Goal: Information Seeking & Learning: Learn about a topic

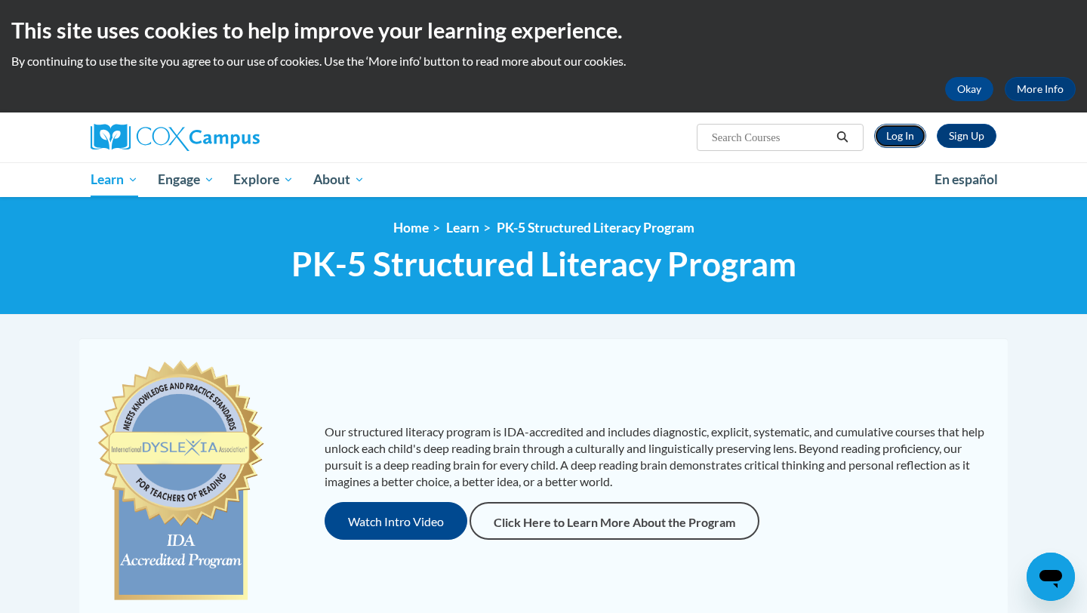
click at [913, 140] on link "Log In" at bounding box center [900, 136] width 52 height 24
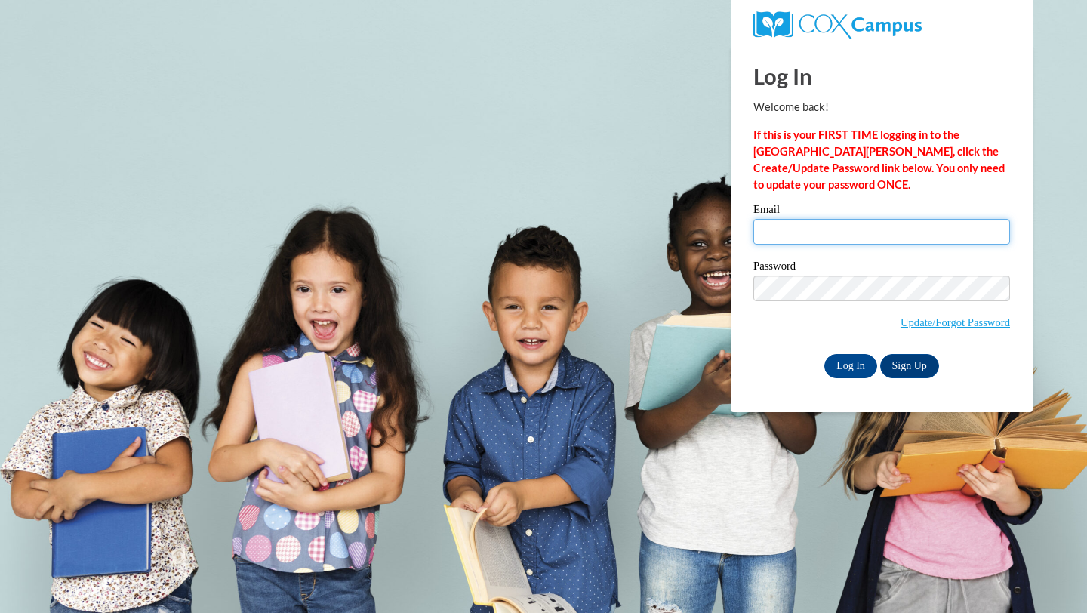
click at [825, 221] on input "Email" at bounding box center [881, 232] width 257 height 26
type input "mksneeringer@gmail.com"
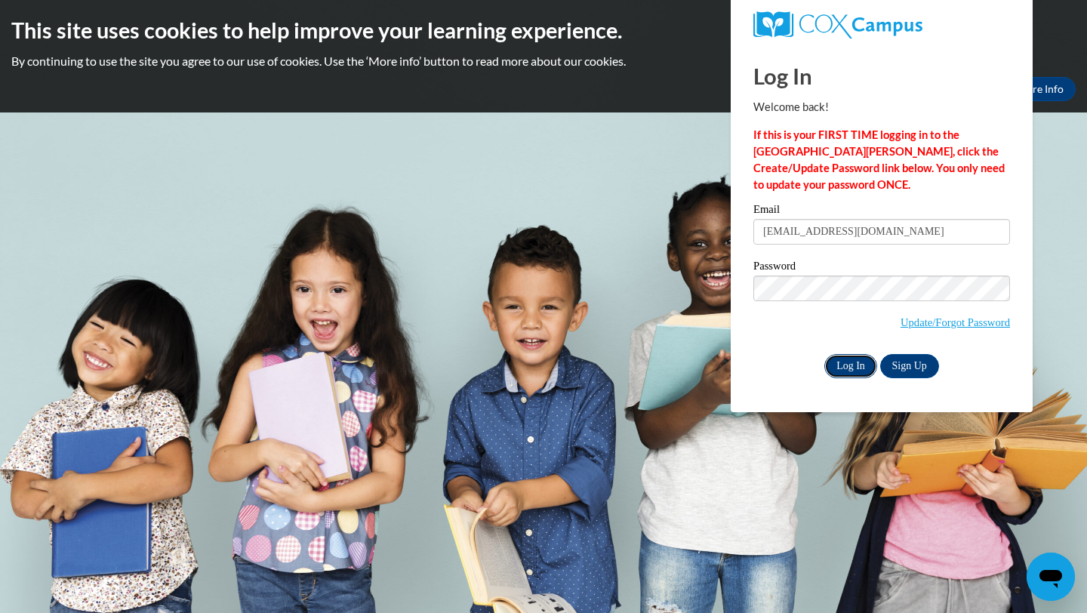
click at [856, 361] on input "Log In" at bounding box center [850, 366] width 53 height 24
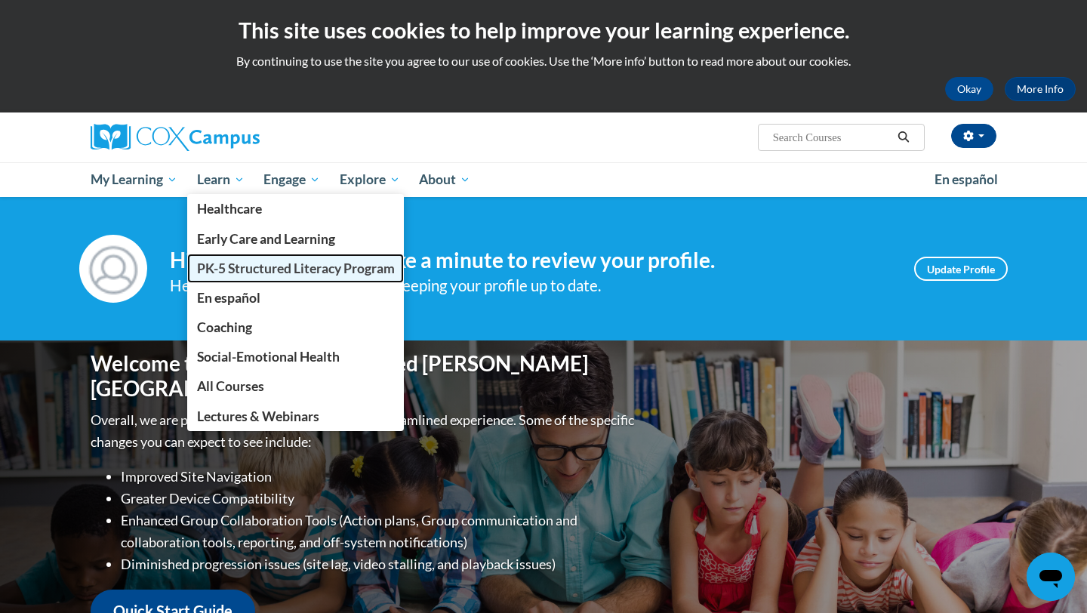
click at [271, 267] on span "PK-5 Structured Literacy Program" at bounding box center [296, 268] width 198 height 16
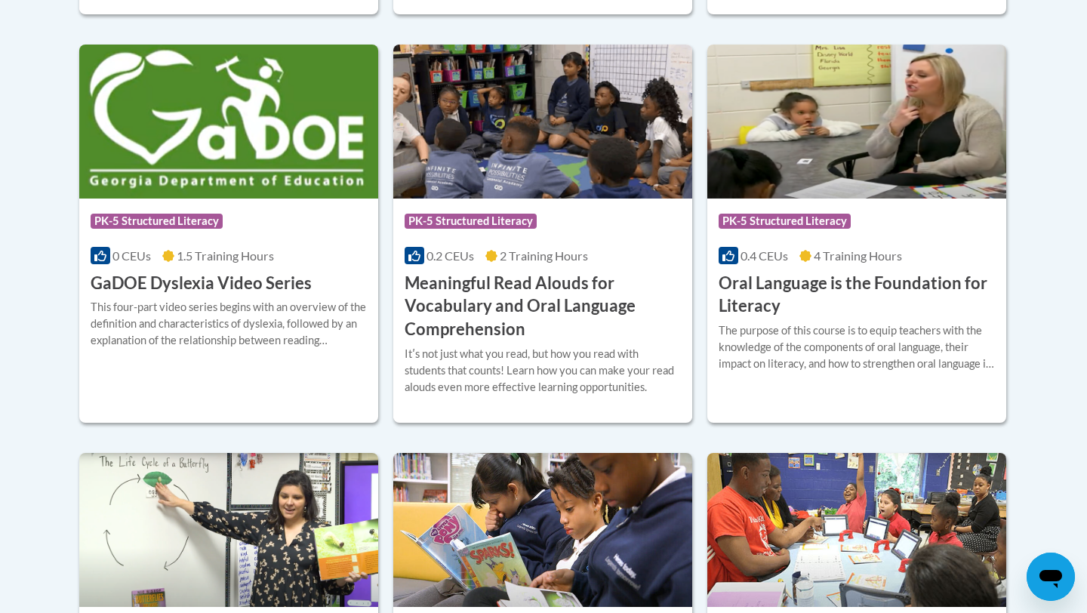
scroll to position [1014, 0]
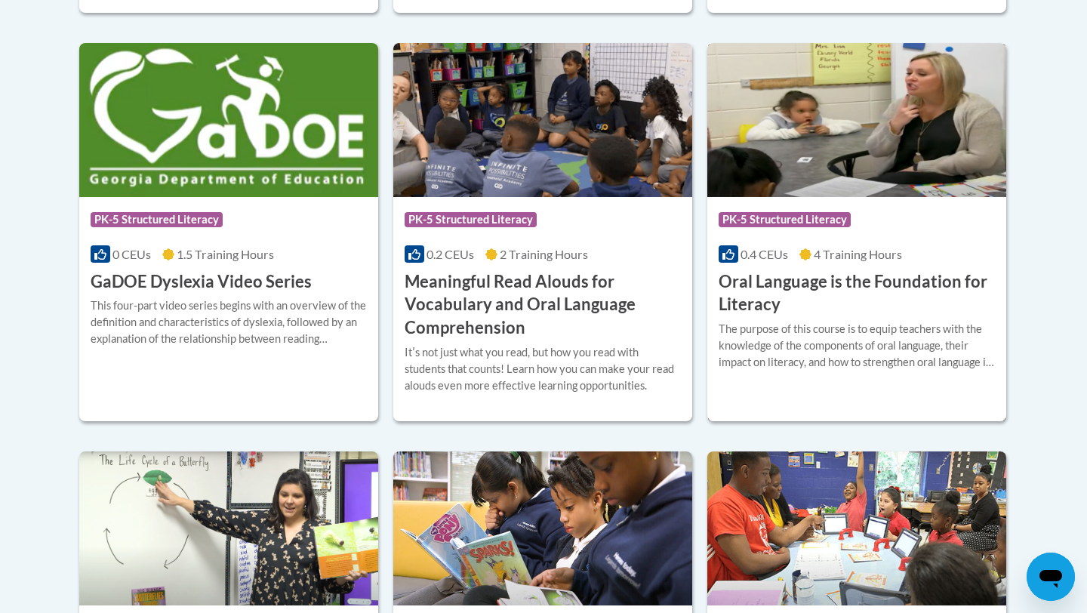
click at [873, 266] on div "Course Category: PK-5 Structured Literacy 0.4 CEUs 4 Training Hours COURSE Oral…" at bounding box center [856, 257] width 299 height 120
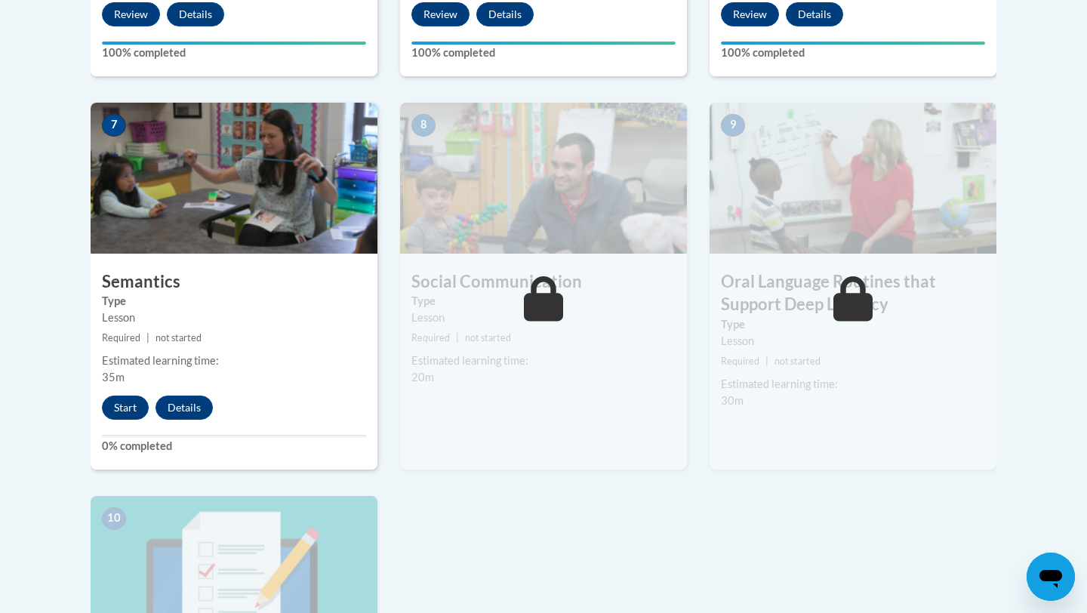
scroll to position [1293, 0]
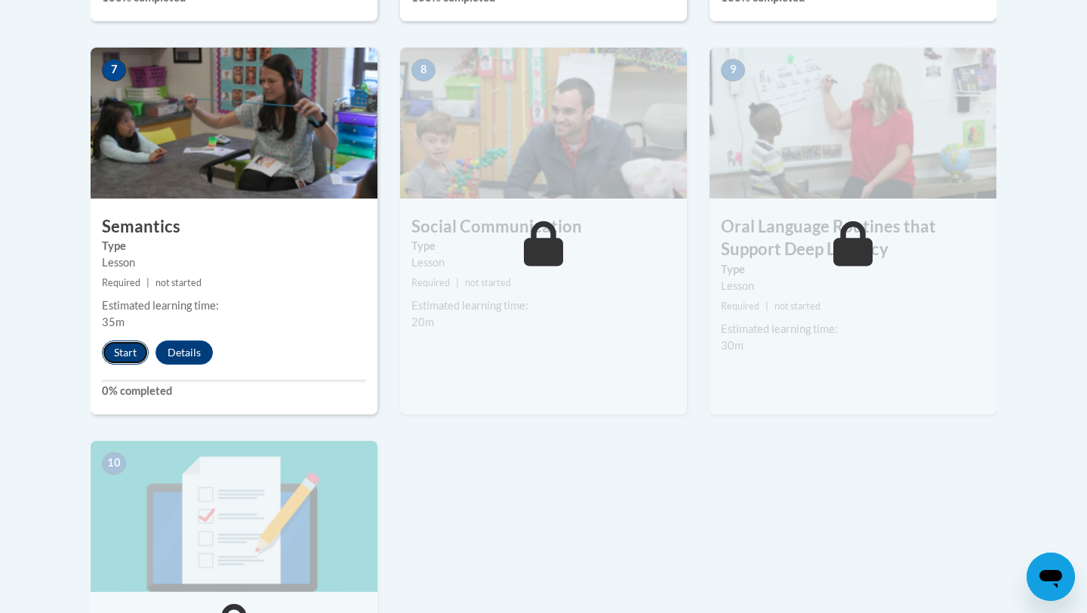
click at [128, 352] on button "Start" at bounding box center [125, 352] width 47 height 24
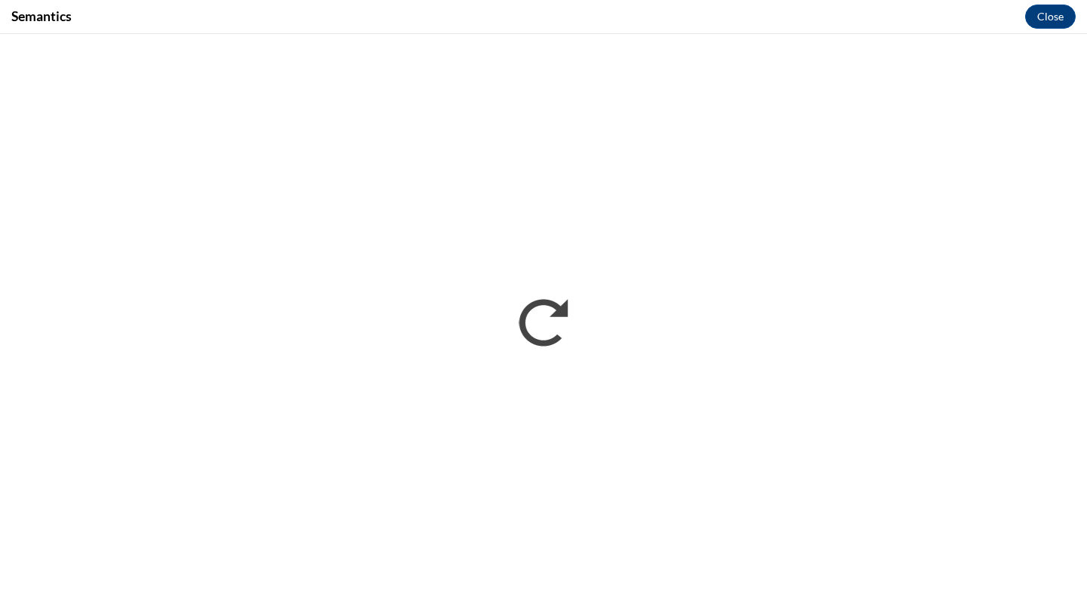
scroll to position [0, 0]
